Goal: Information Seeking & Learning: Understand process/instructions

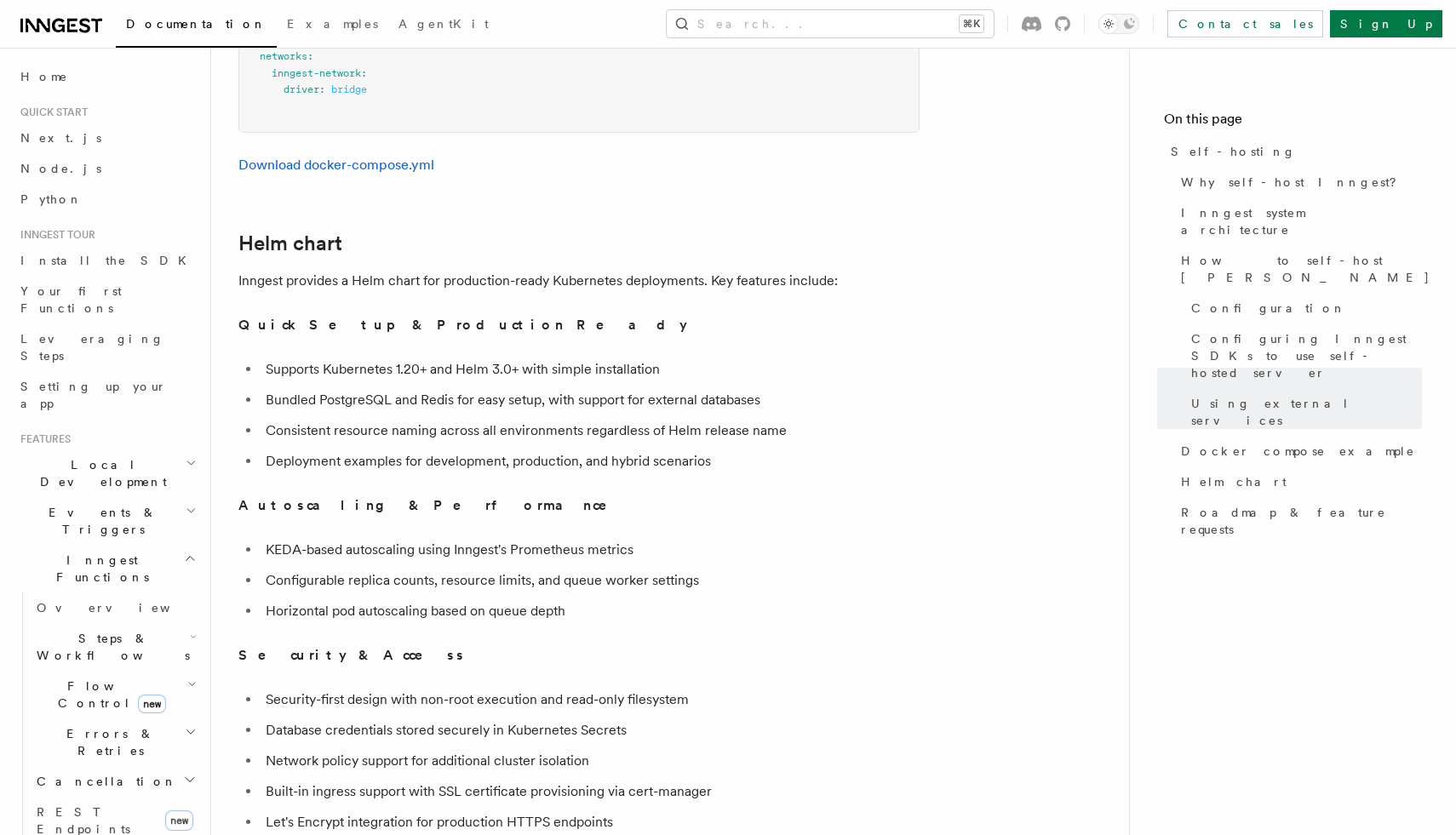
scroll to position [5706, 0]
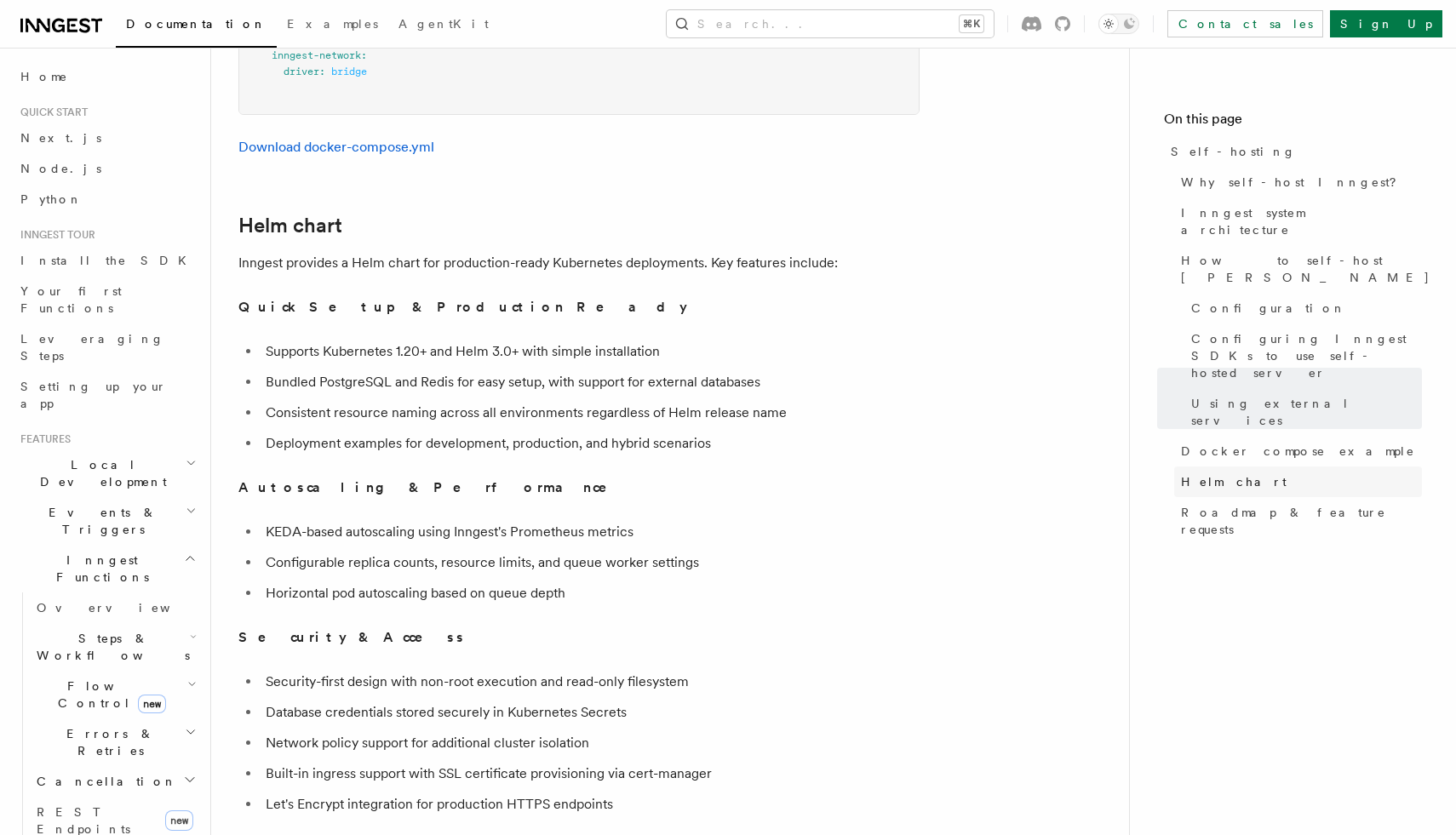
click at [1211, 473] on span "Helm chart" at bounding box center [1233, 482] width 105 height 17
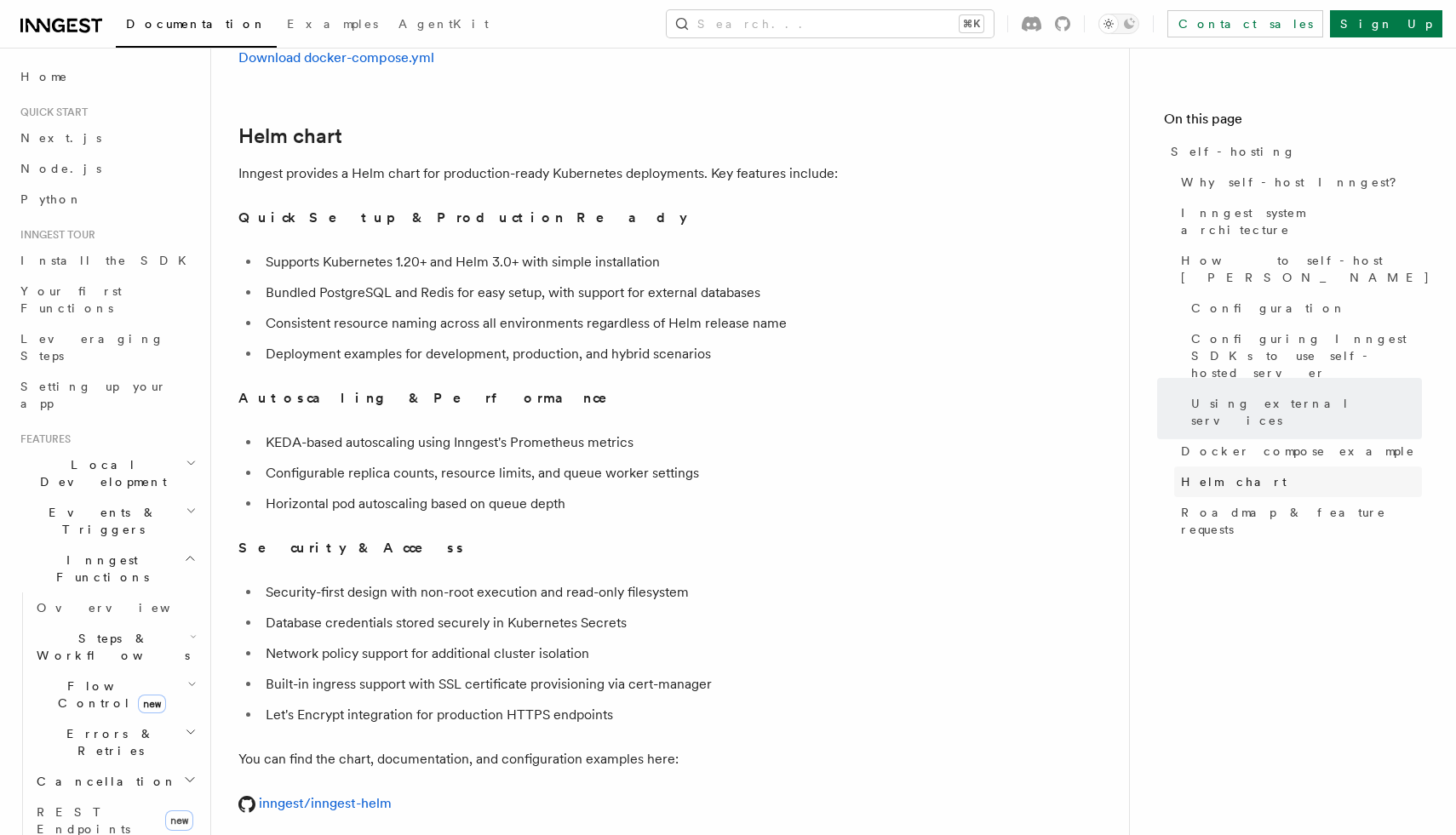
scroll to position [5797, 0]
click at [333, 793] on link "inngest/inngest-helm" at bounding box center [315, 801] width 153 height 17
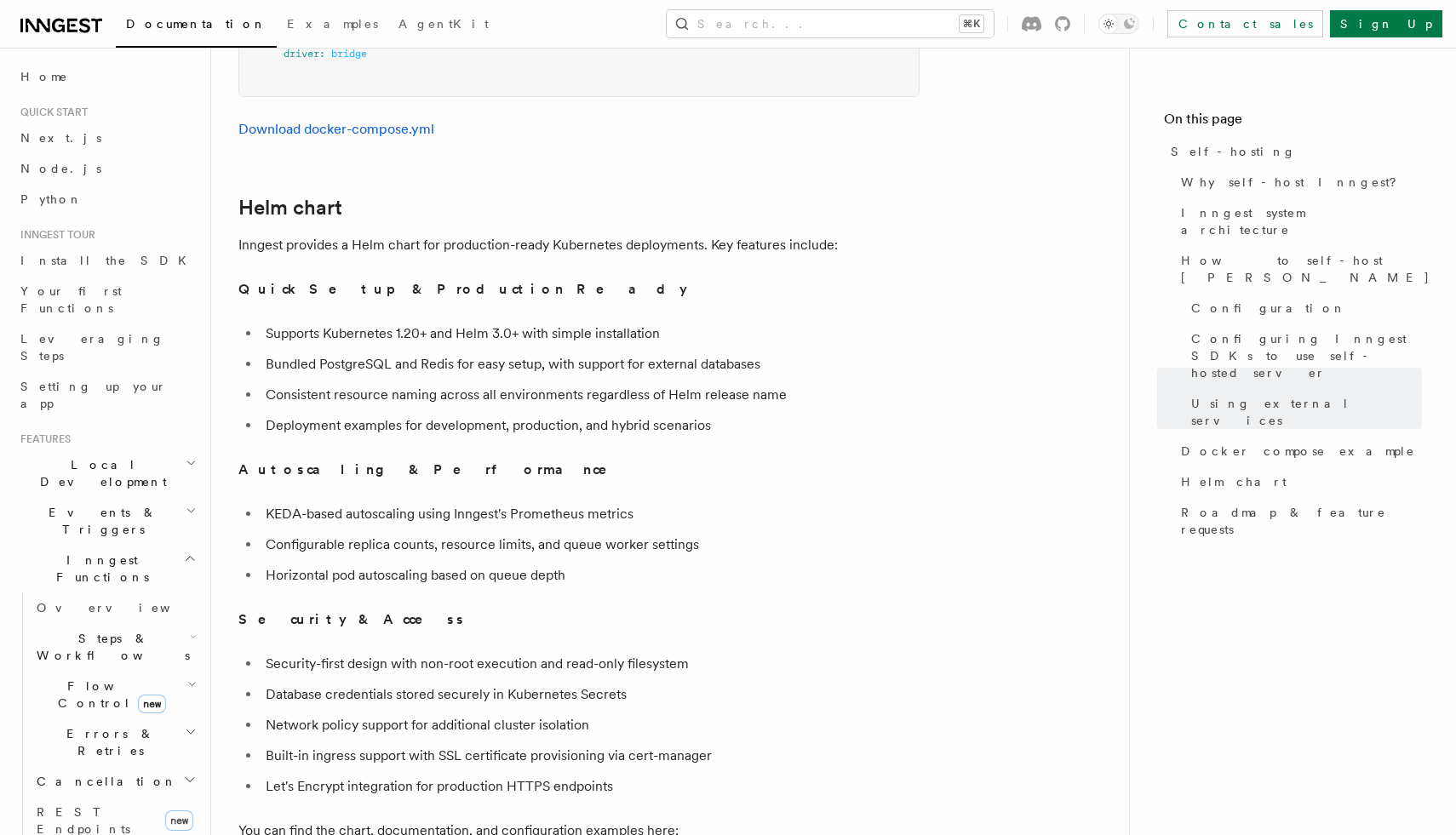
scroll to position [5720, 0]
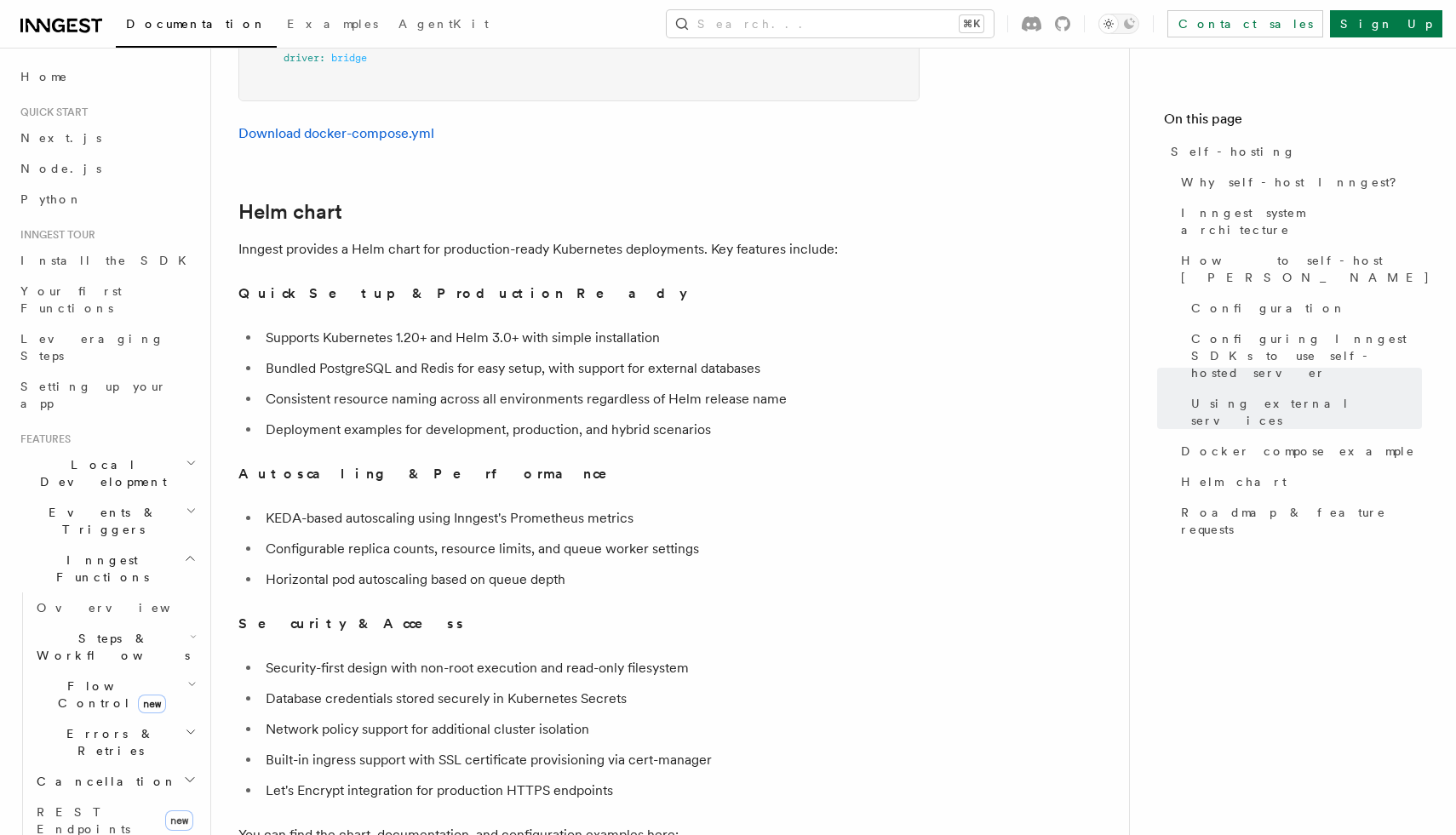
click at [486, 237] on p "Inngest provides a Helm chart for production-ready Kubernetes deployments. Key …" at bounding box center [579, 249] width 681 height 23
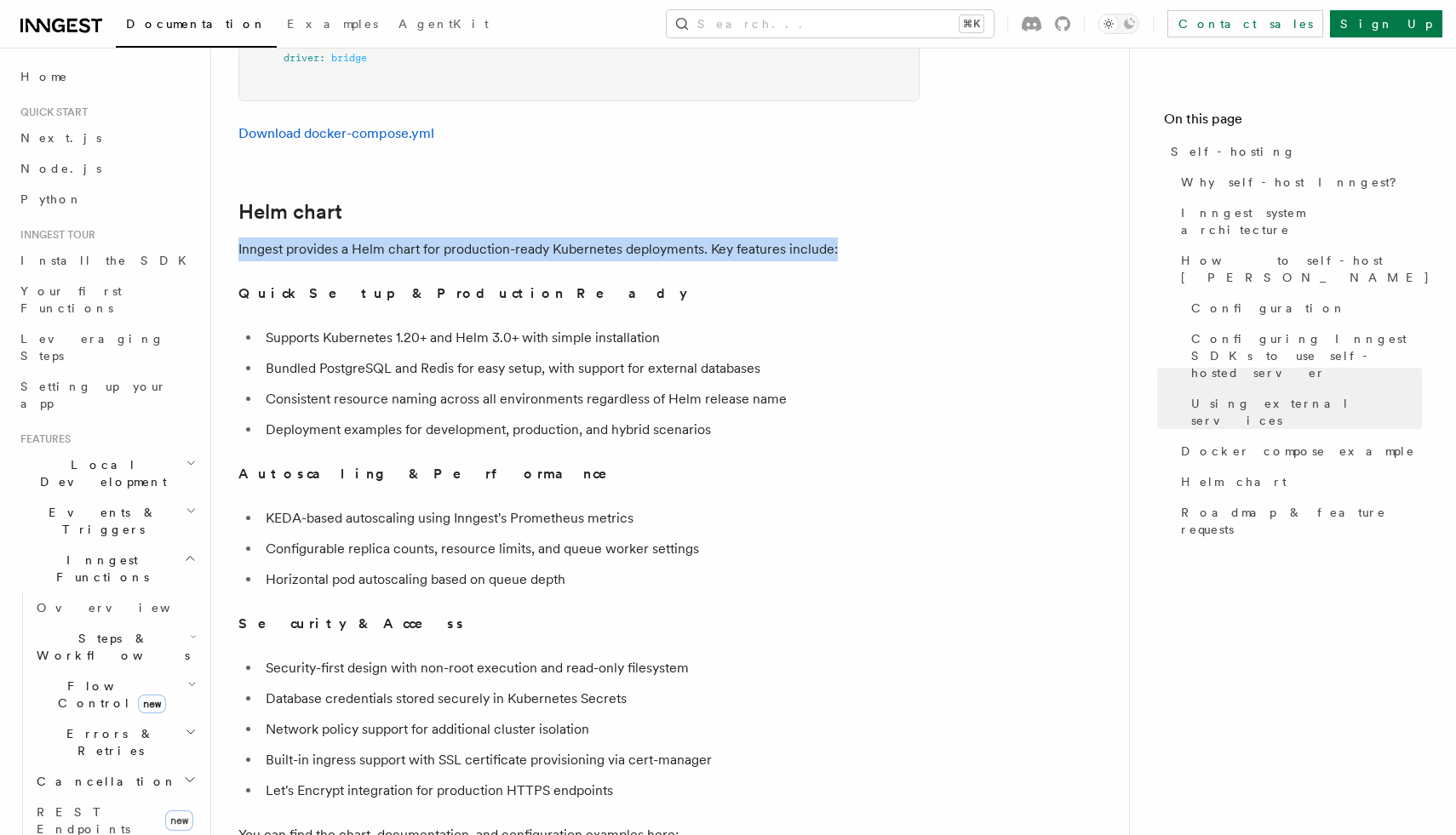
click at [486, 237] on p "Inngest provides a Helm chart for production-ready Kubernetes deployments. Key …" at bounding box center [579, 249] width 681 height 23
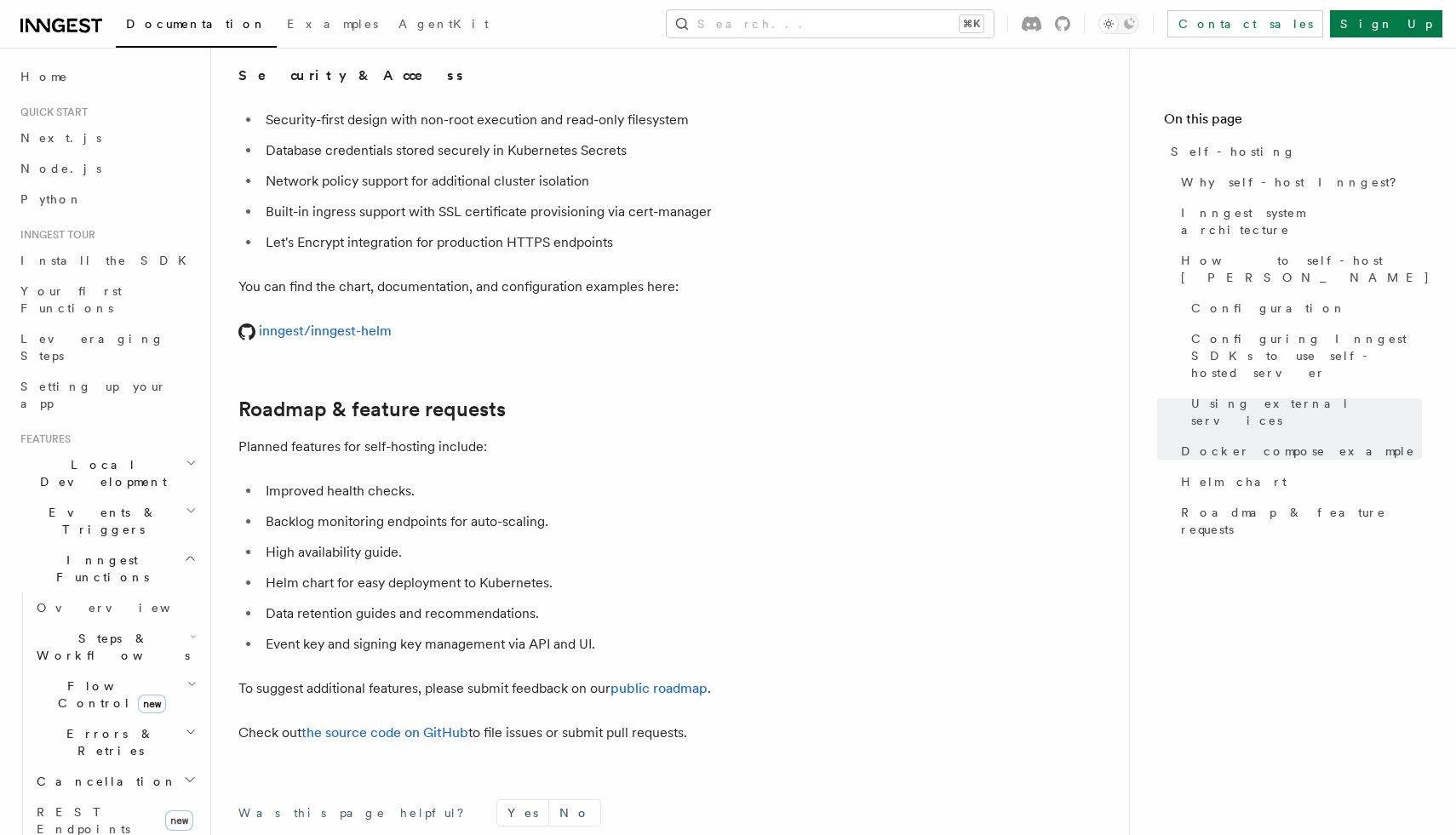
scroll to position [6283, 0]
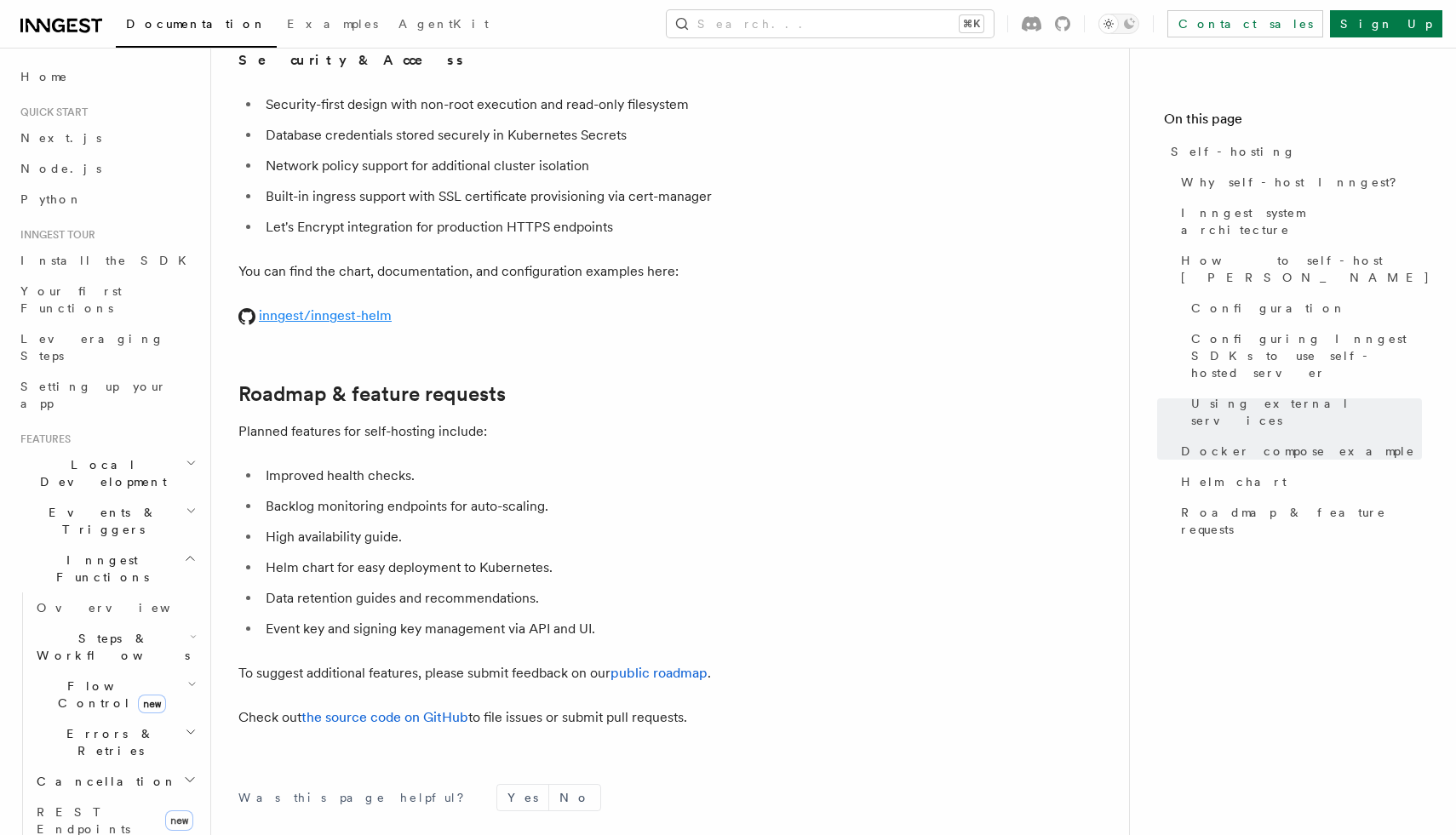
click at [338, 307] on link "inngest/inngest-helm" at bounding box center [315, 315] width 153 height 17
click at [1042, 23] on icon at bounding box center [1031, 24] width 20 height 16
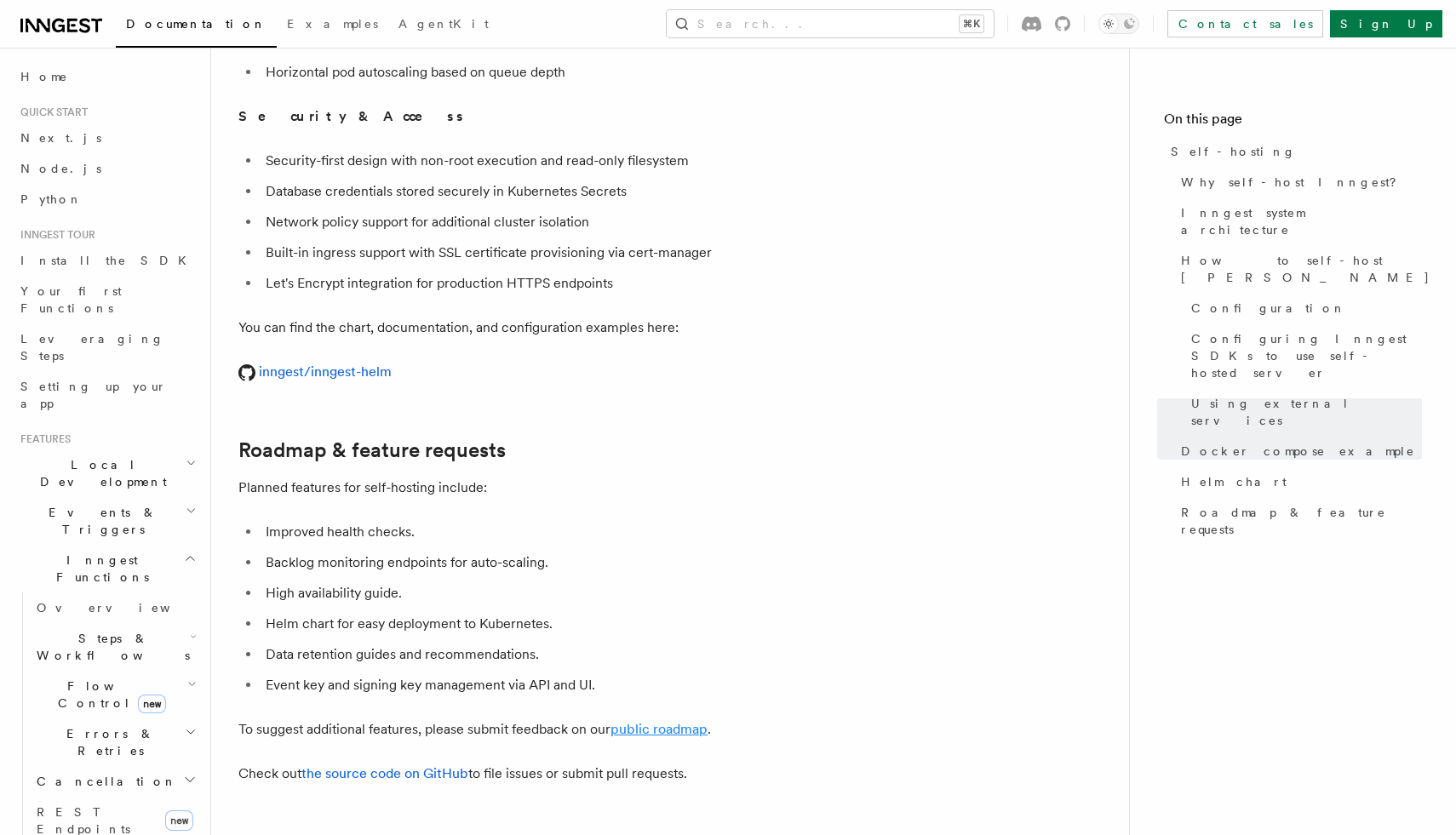
click at [667, 721] on link "public roadmap" at bounding box center [660, 729] width 97 height 17
